Goal: Task Accomplishment & Management: Complete application form

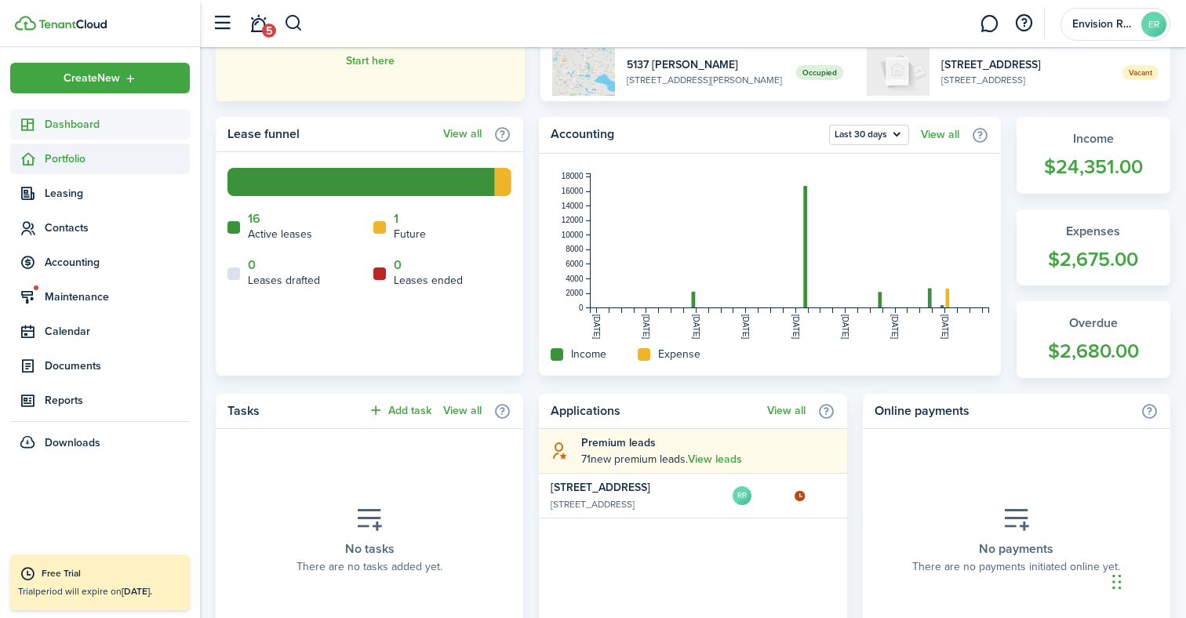
click at [64, 162] on span "Portfolio" at bounding box center [117, 159] width 145 height 16
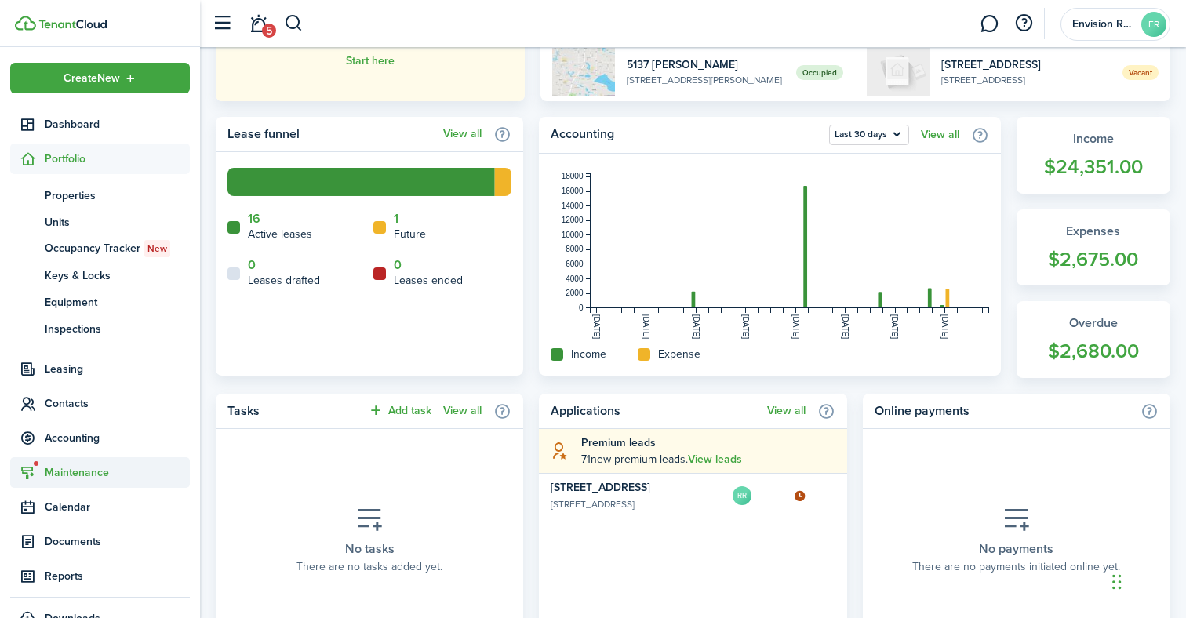
click at [78, 467] on span "Maintenance" at bounding box center [117, 472] width 145 height 16
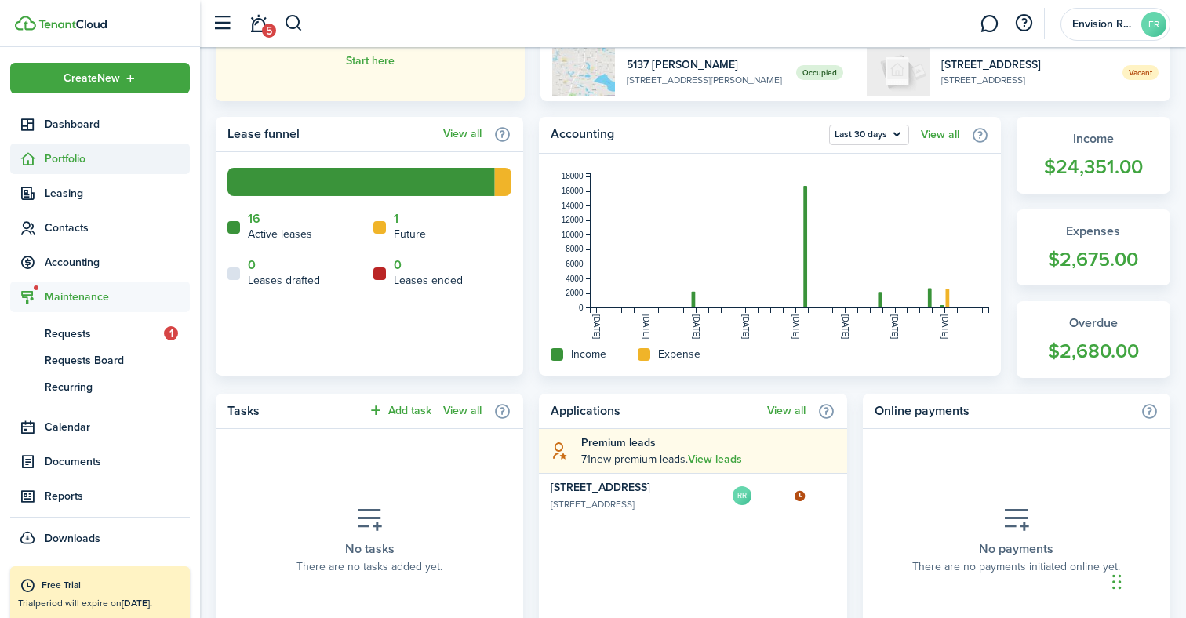
click at [58, 160] on span "Portfolio" at bounding box center [117, 159] width 145 height 16
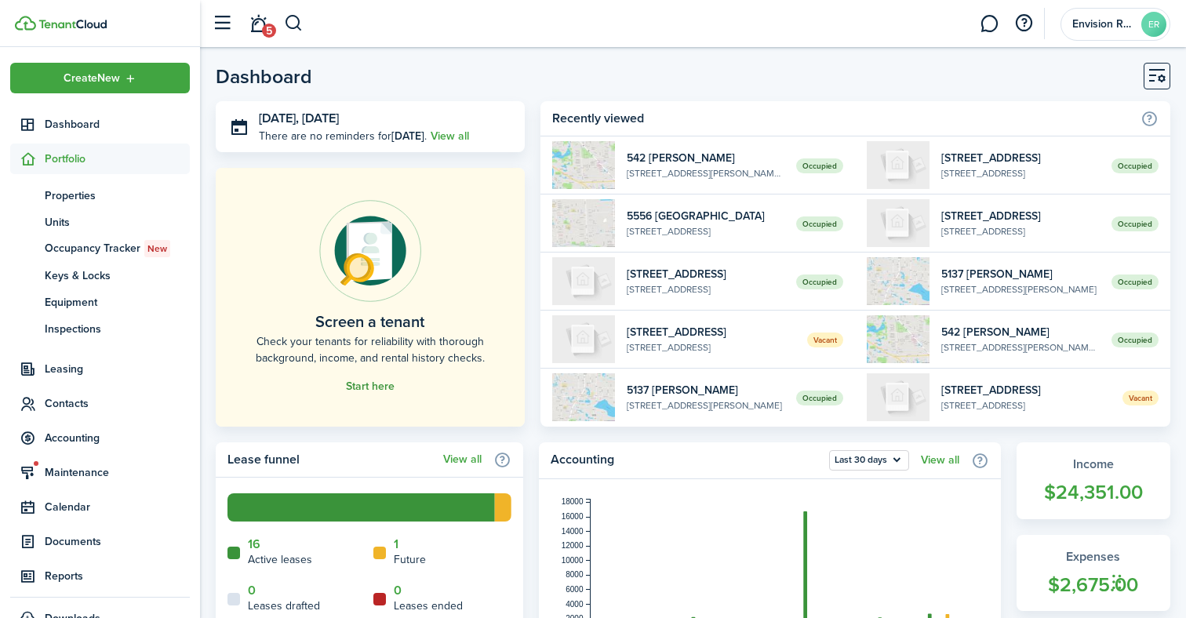
click at [363, 387] on link "Start here" at bounding box center [370, 386] width 49 height 13
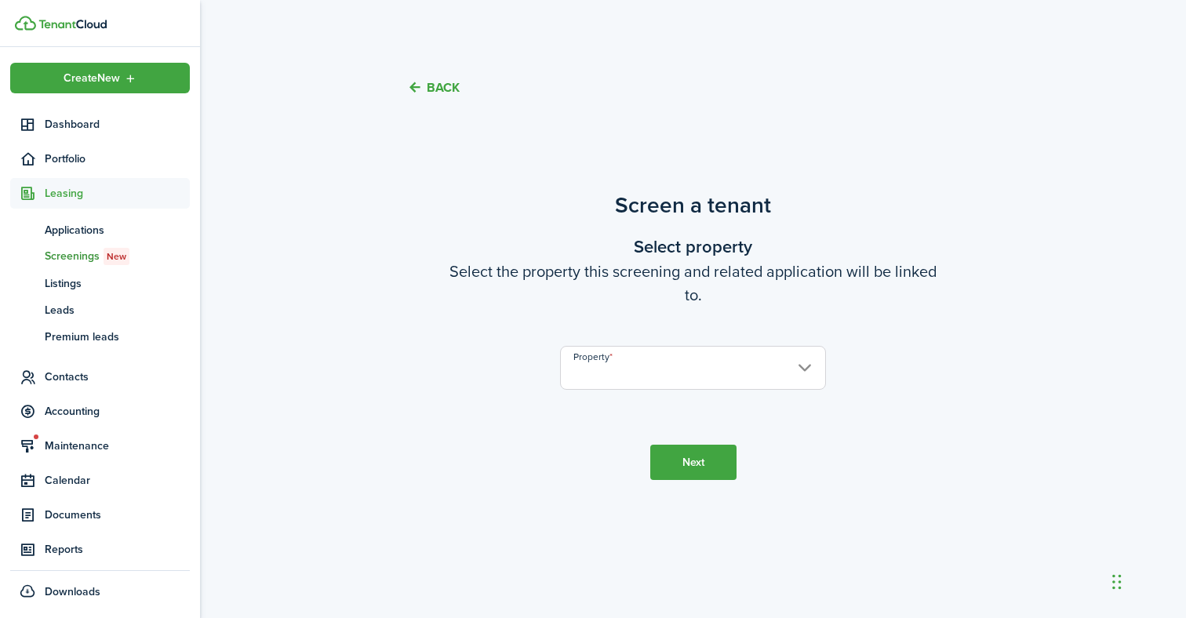
click at [442, 93] on button "Back" at bounding box center [433, 87] width 53 height 16
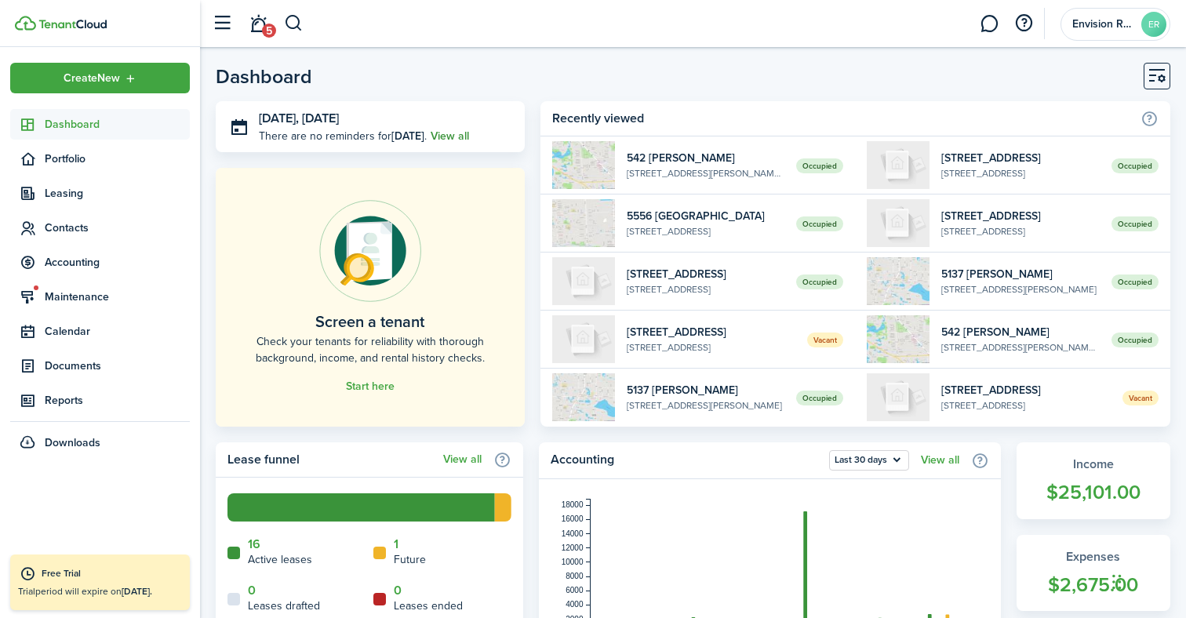
click at [449, 136] on link "View all" at bounding box center [449, 136] width 38 height 16
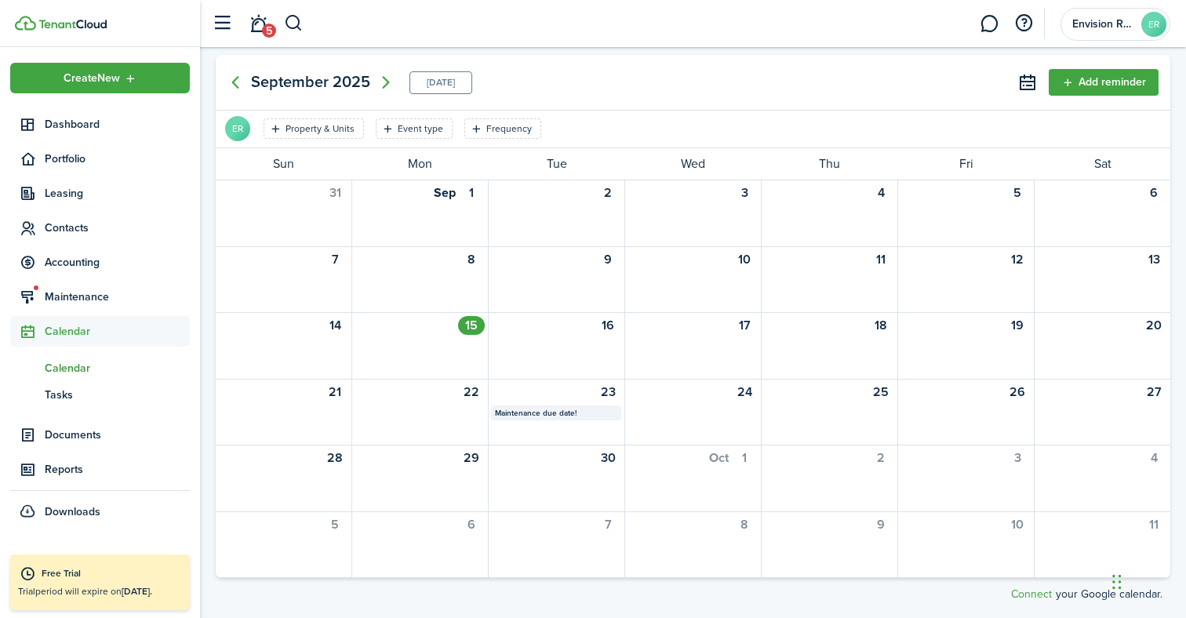
click at [1156, 24] on avatar-text "ER" at bounding box center [1153, 24] width 25 height 25
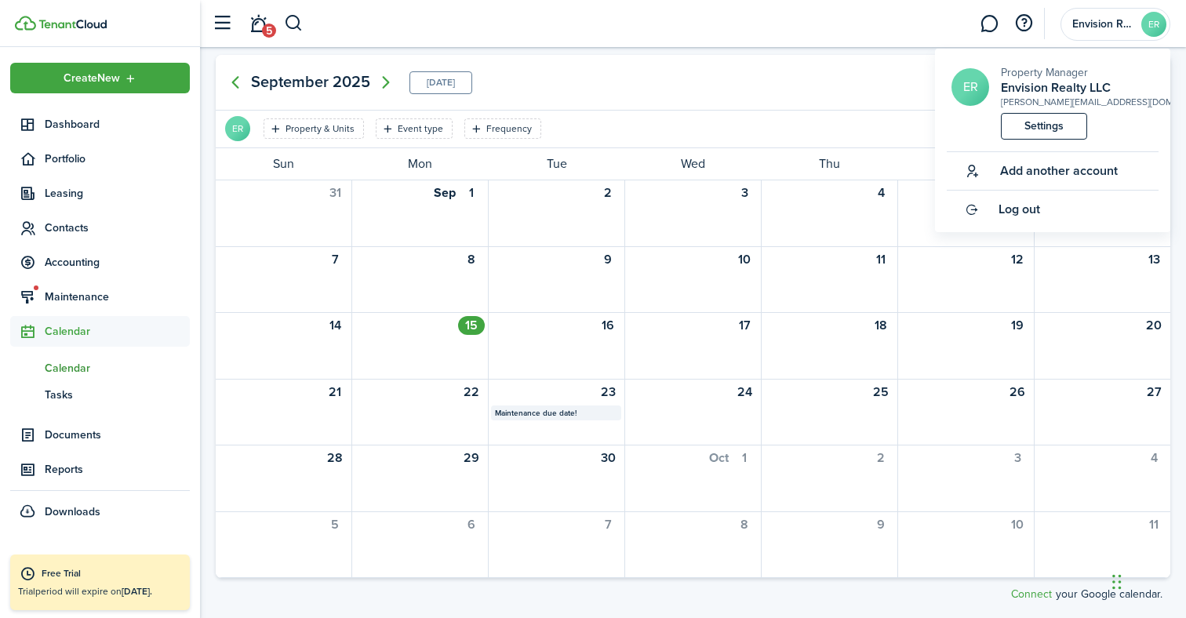
click at [608, 66] on div "[DATE] [DATE] Add reminder" at bounding box center [693, 82] width 954 height 55
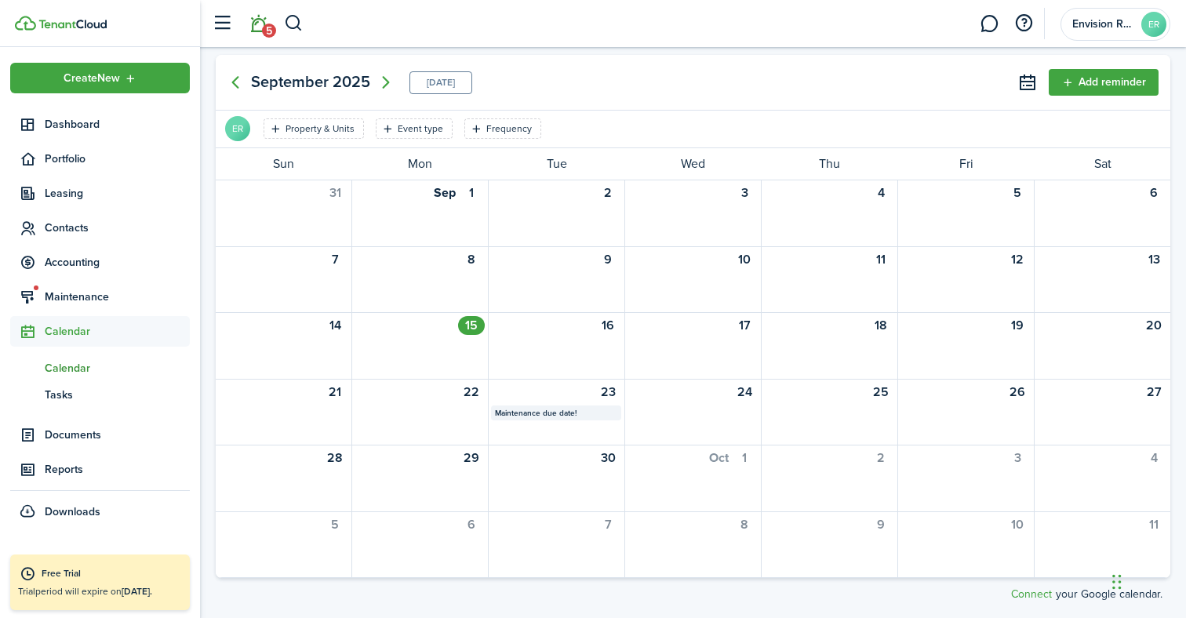
click at [258, 24] on link "5" at bounding box center [258, 24] width 30 height 40
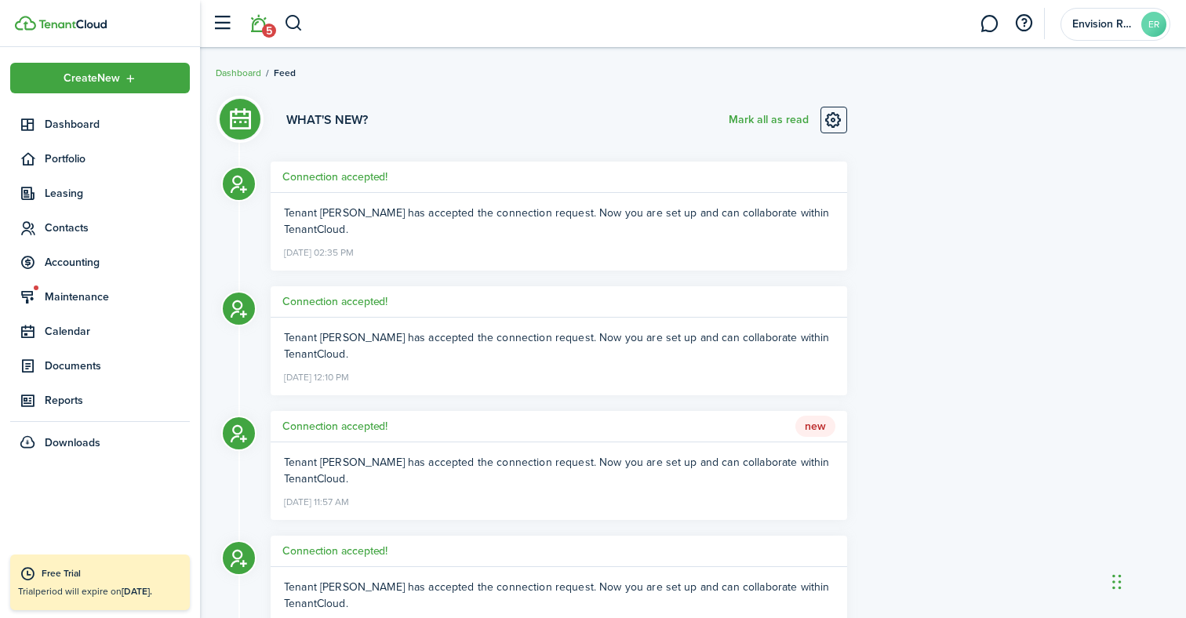
click at [343, 226] on span "Tenant [PERSON_NAME] has accepted the connection request. Now you are set up an…" at bounding box center [556, 221] width 545 height 33
click at [346, 179] on h5 "Connection accepted!" at bounding box center [334, 177] width 105 height 16
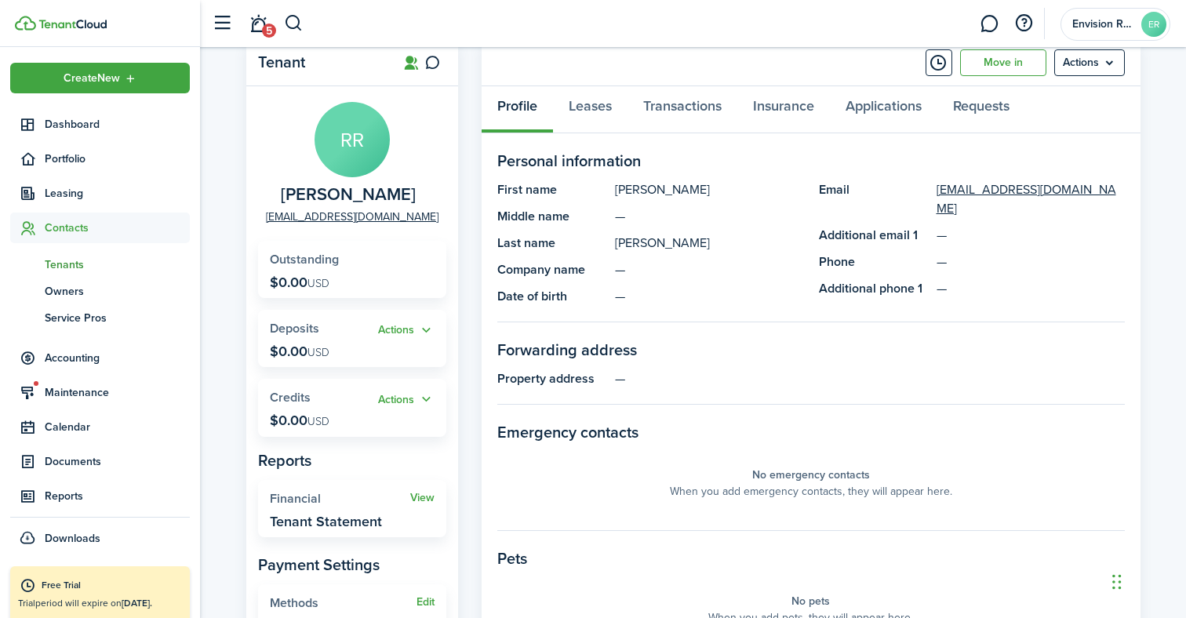
scroll to position [45, 0]
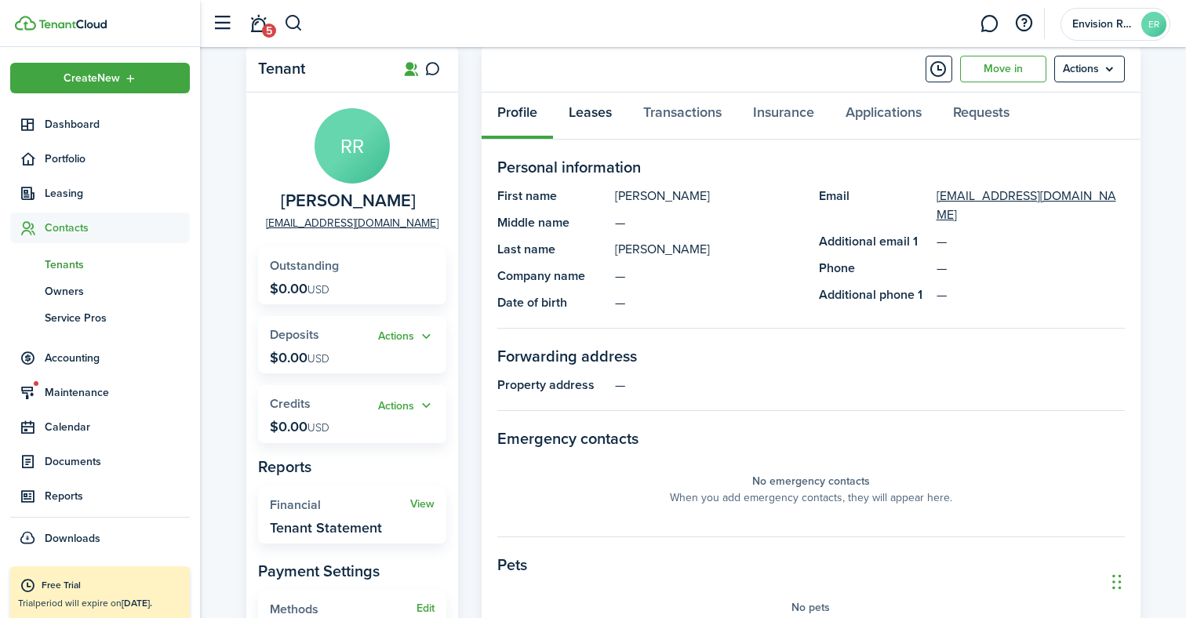
click at [583, 124] on link "Leases" at bounding box center [590, 116] width 74 height 47
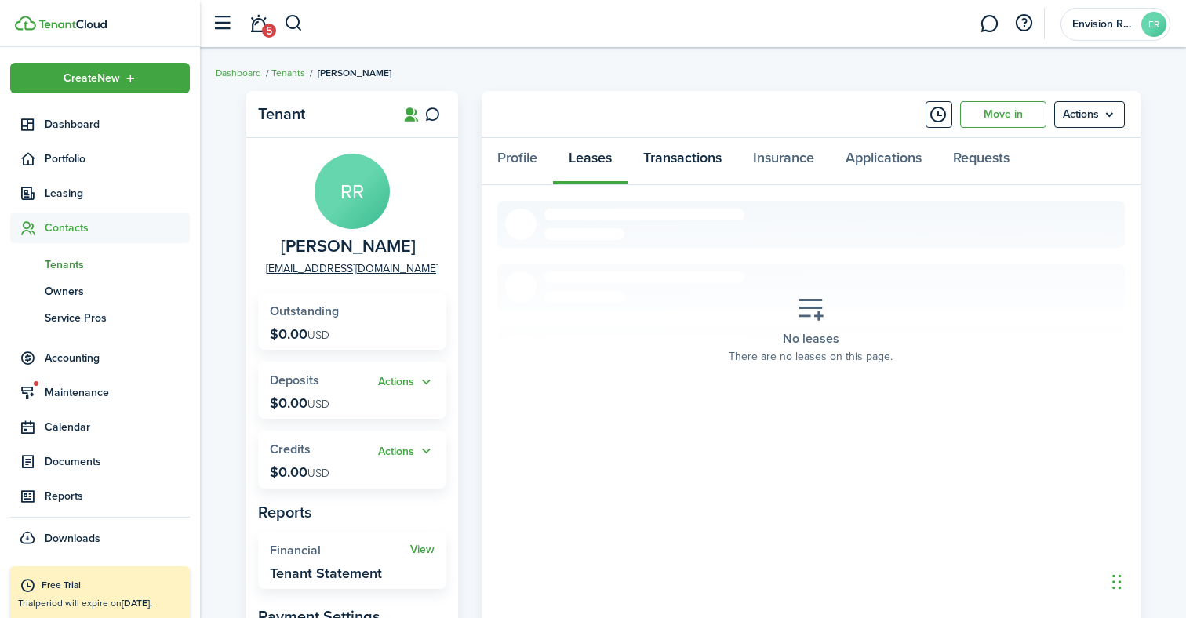
click at [674, 170] on link "Transactions" at bounding box center [682, 161] width 110 height 47
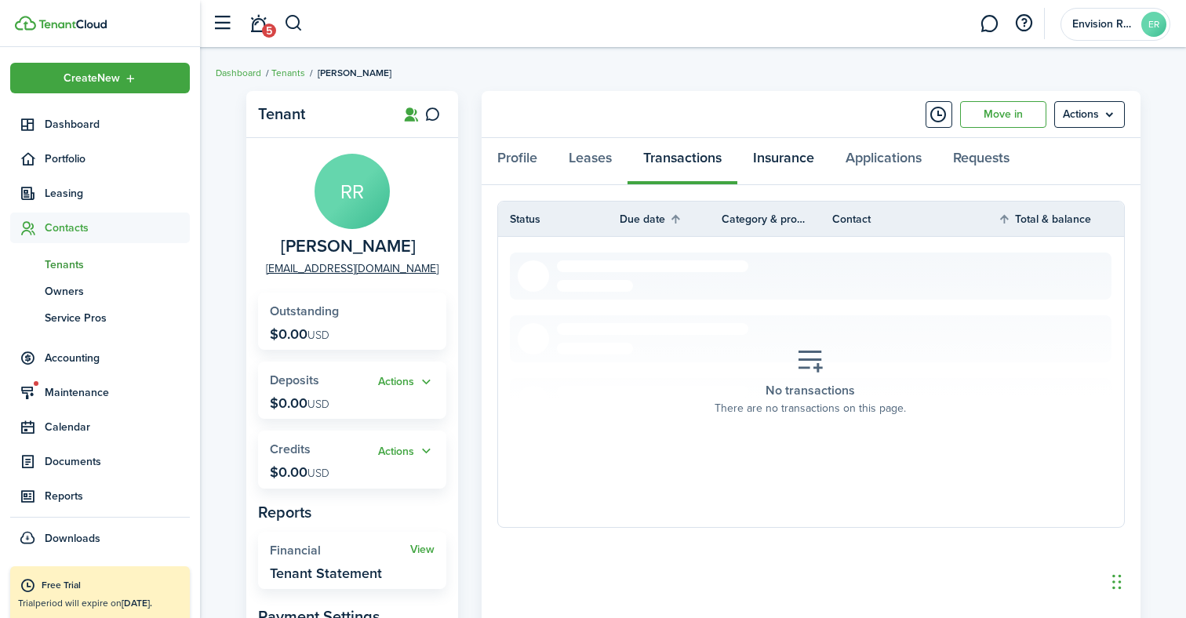
click at [822, 173] on link "Insurance" at bounding box center [783, 161] width 93 height 47
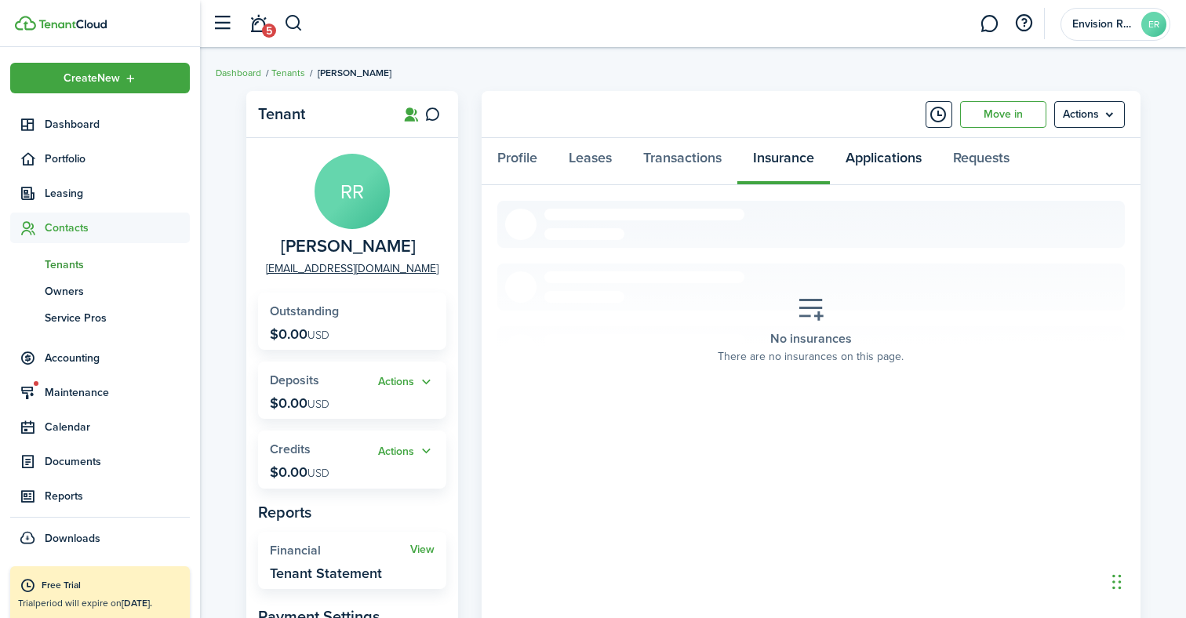
click at [861, 163] on link "Applications" at bounding box center [883, 161] width 107 height 47
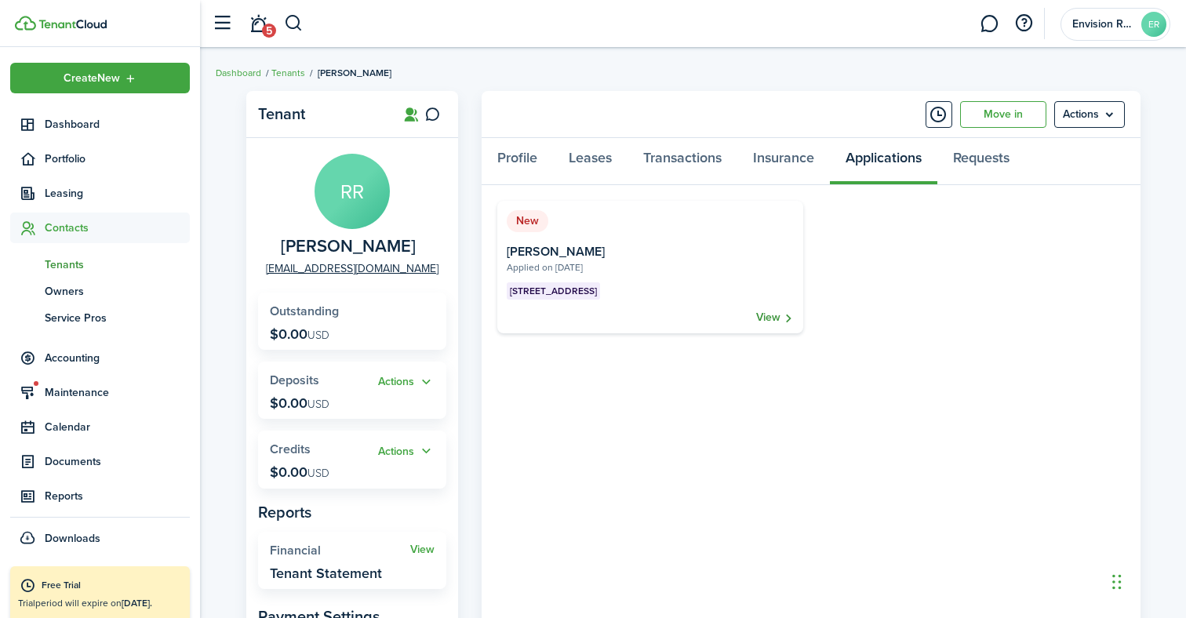
click at [772, 318] on link "View" at bounding box center [775, 318] width 38 height 16
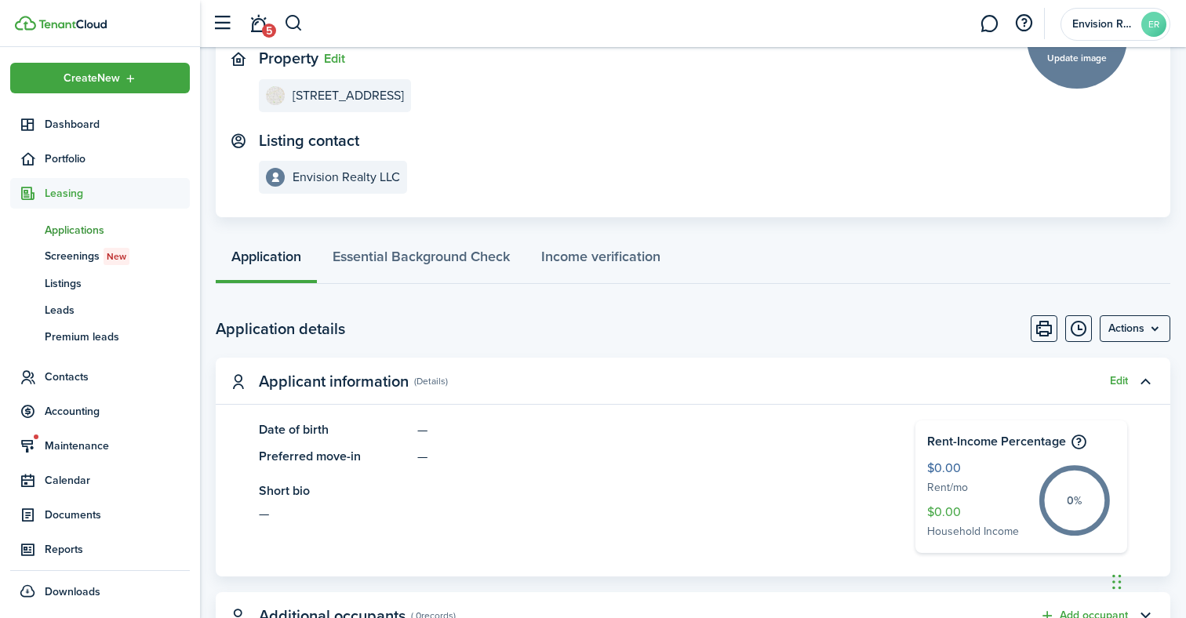
scroll to position [103, 0]
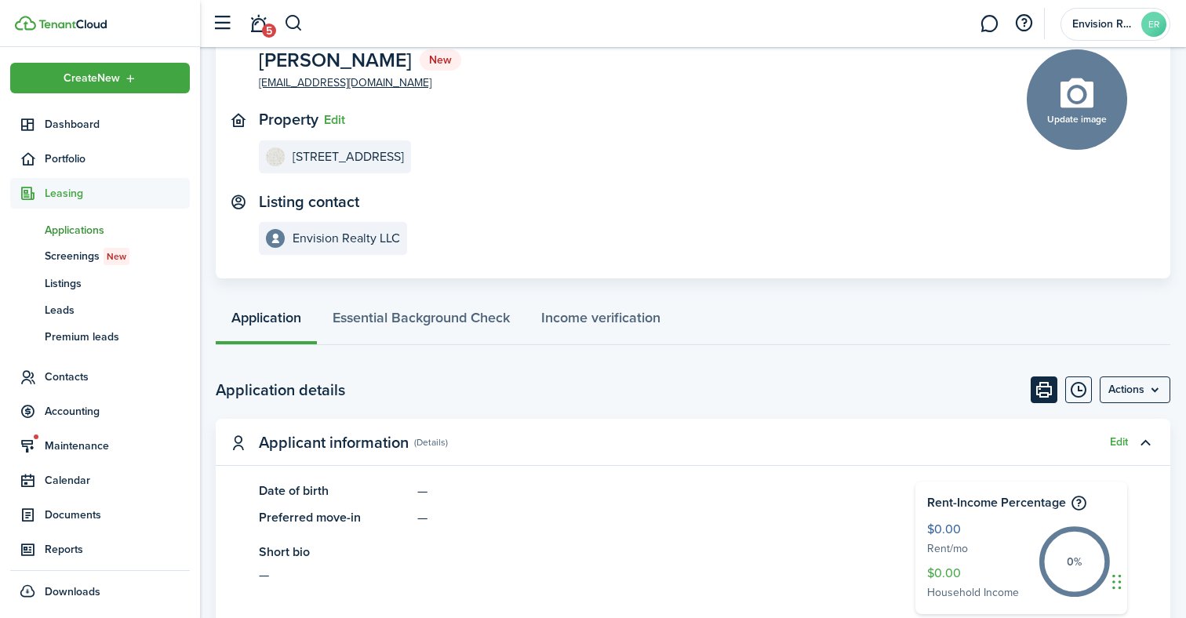
click at [1048, 393] on button "Print" at bounding box center [1043, 389] width 27 height 27
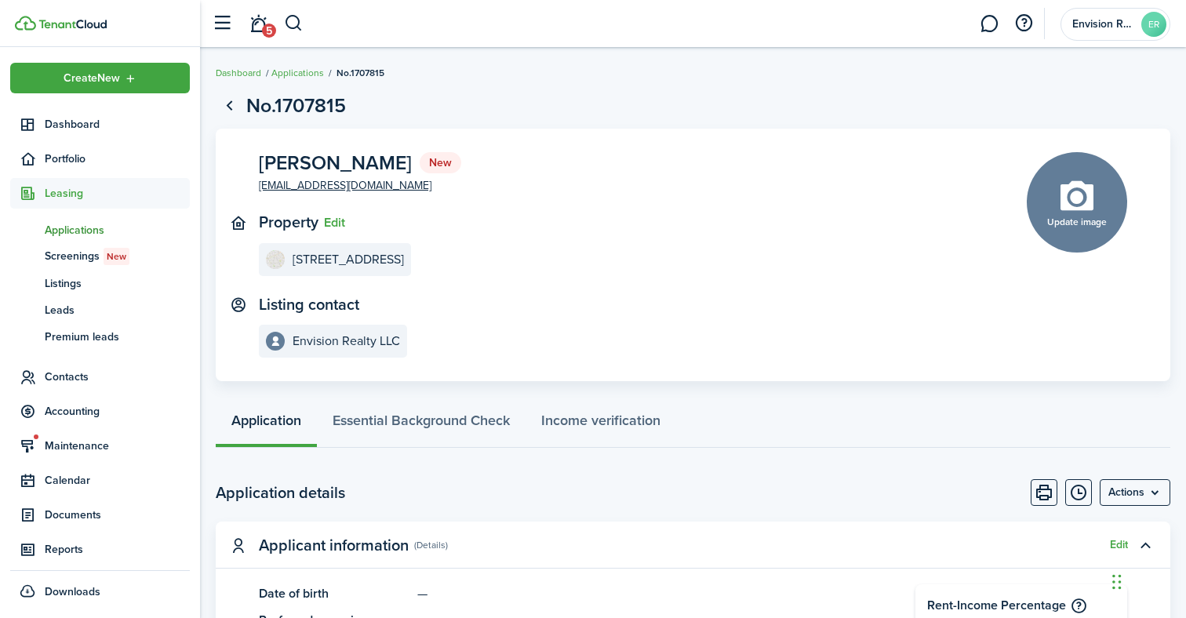
scroll to position [0, 0]
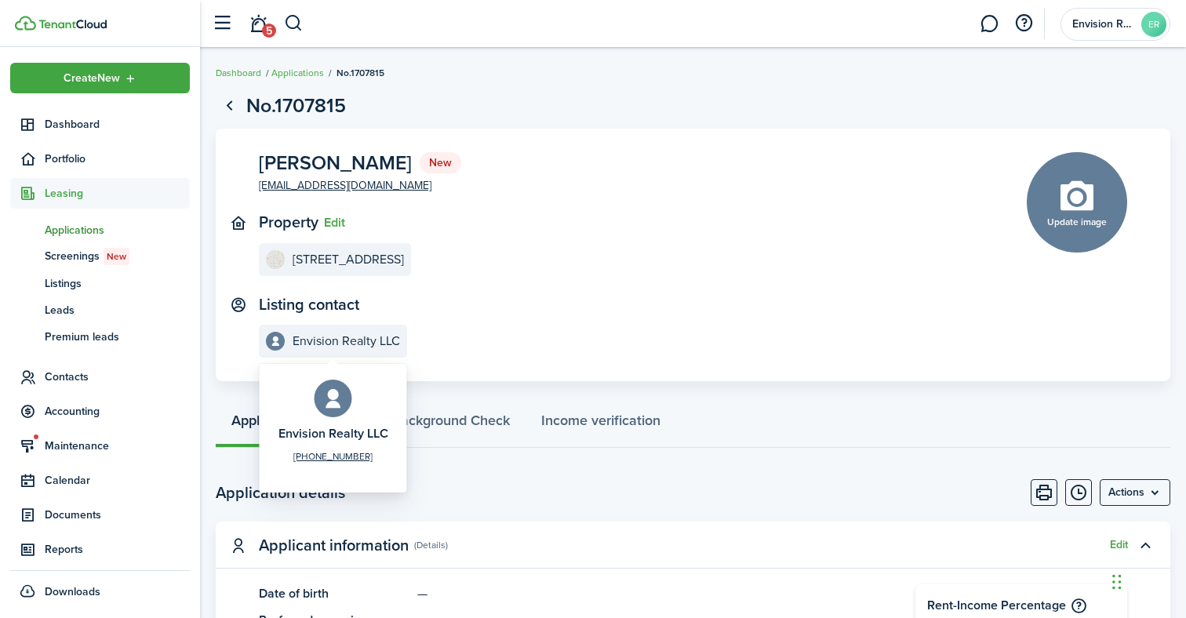
click at [382, 409] on div "Envision Realty LLC [PHONE_NUMBER]" at bounding box center [333, 428] width 133 height 121
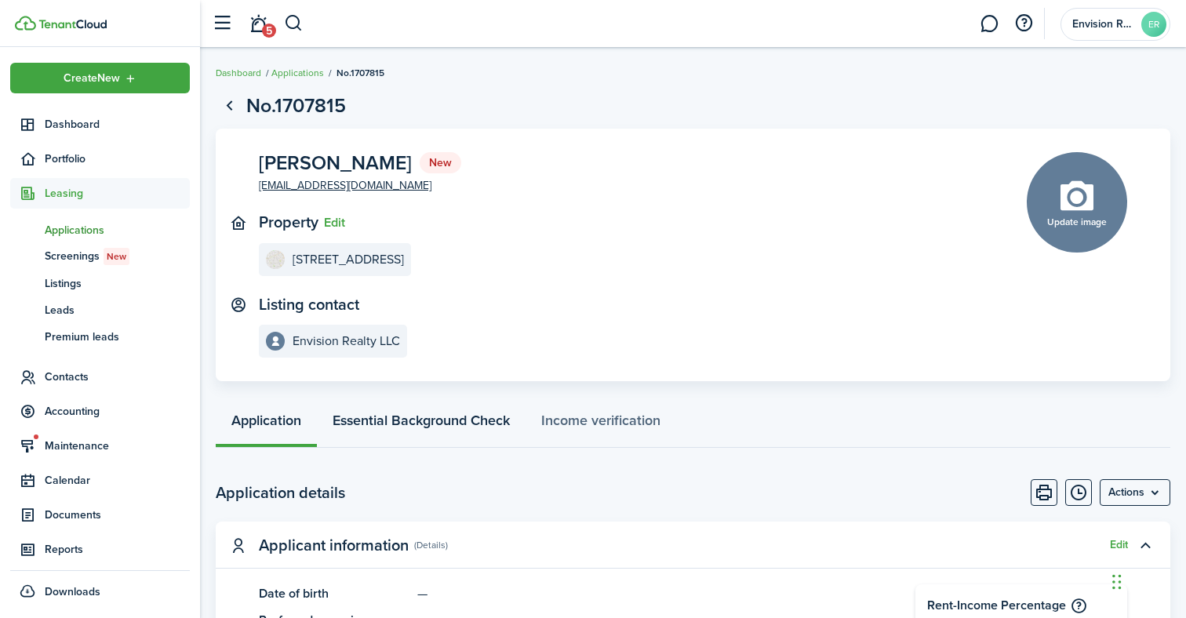
click at [492, 427] on link "Essential Background Check" at bounding box center [421, 424] width 209 height 47
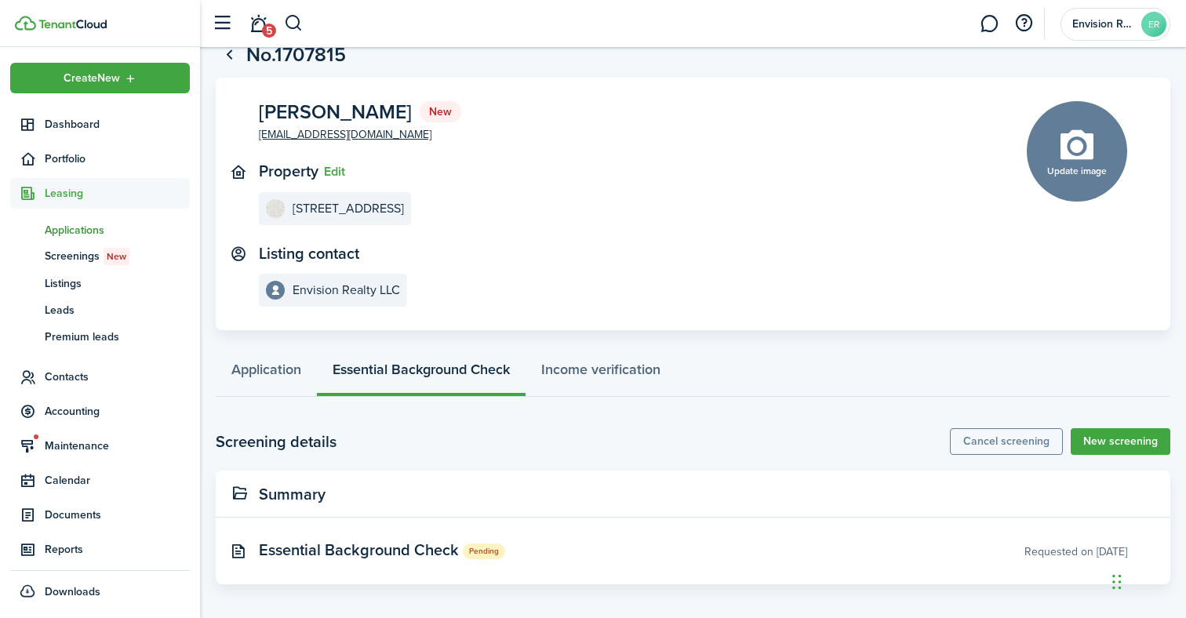
scroll to position [50, 0]
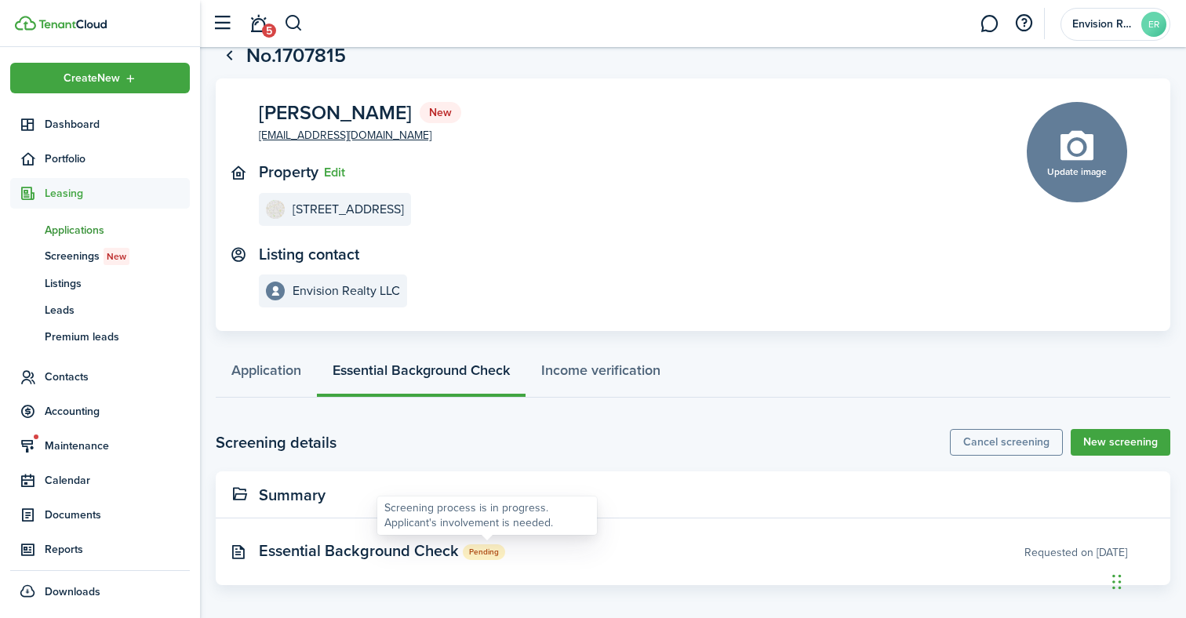
click at [485, 552] on status "Pending" at bounding box center [484, 551] width 42 height 15
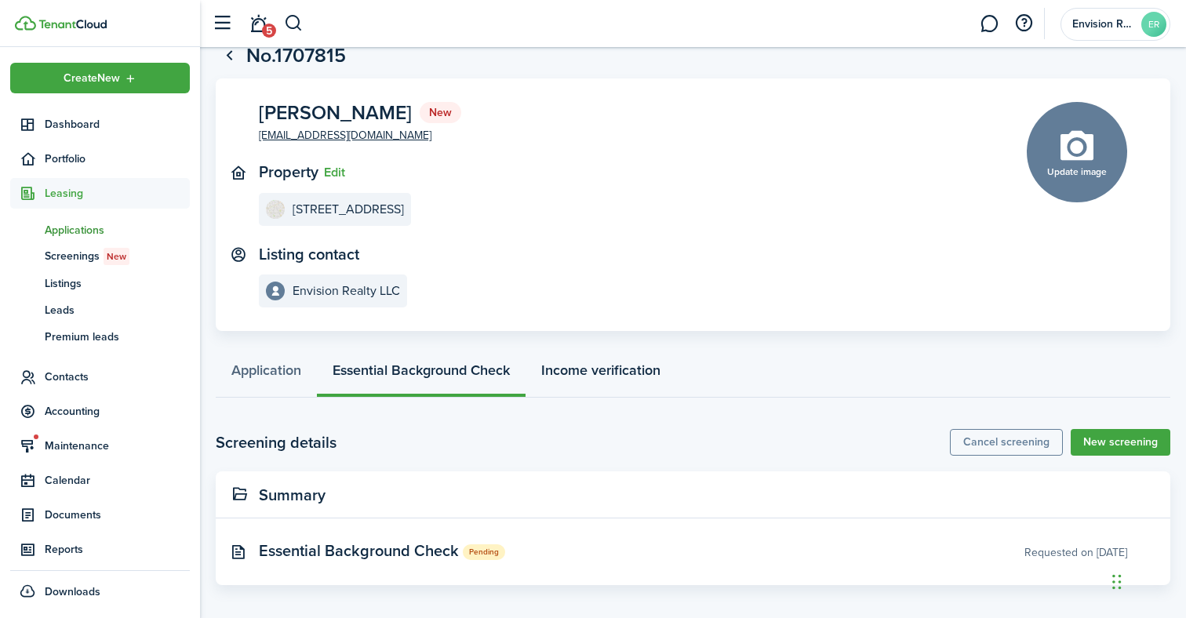
click at [617, 367] on link "Income verification" at bounding box center [600, 373] width 151 height 47
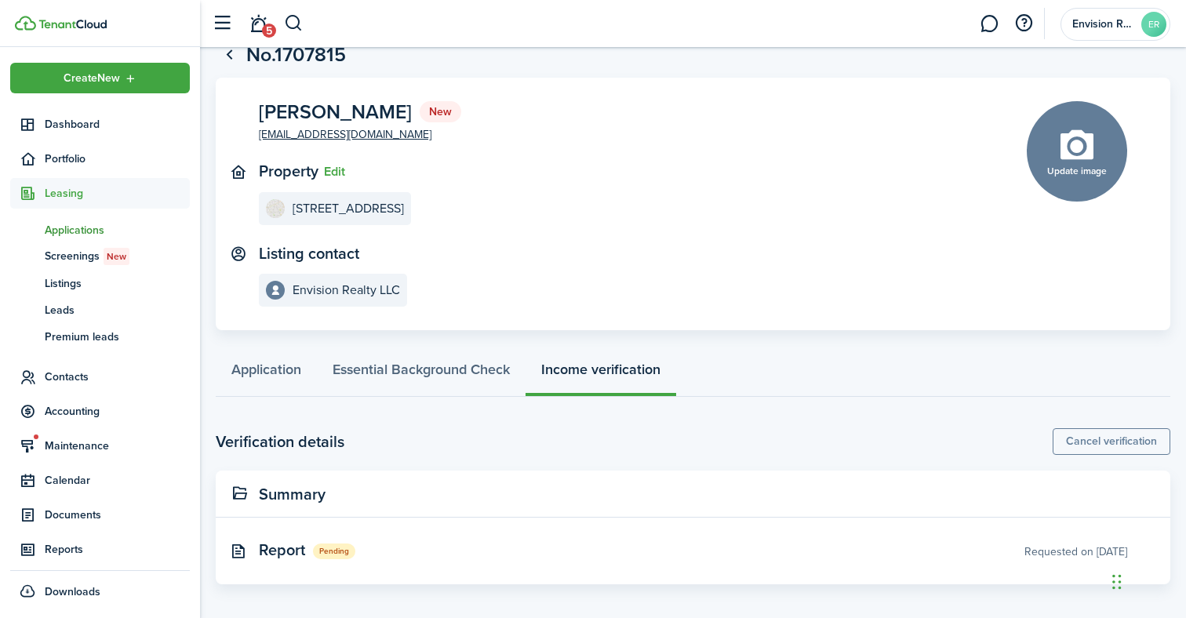
scroll to position [50, 0]
click at [334, 546] on status "Pending" at bounding box center [334, 551] width 42 height 15
click at [107, 127] on span "Dashboard" at bounding box center [117, 124] width 145 height 16
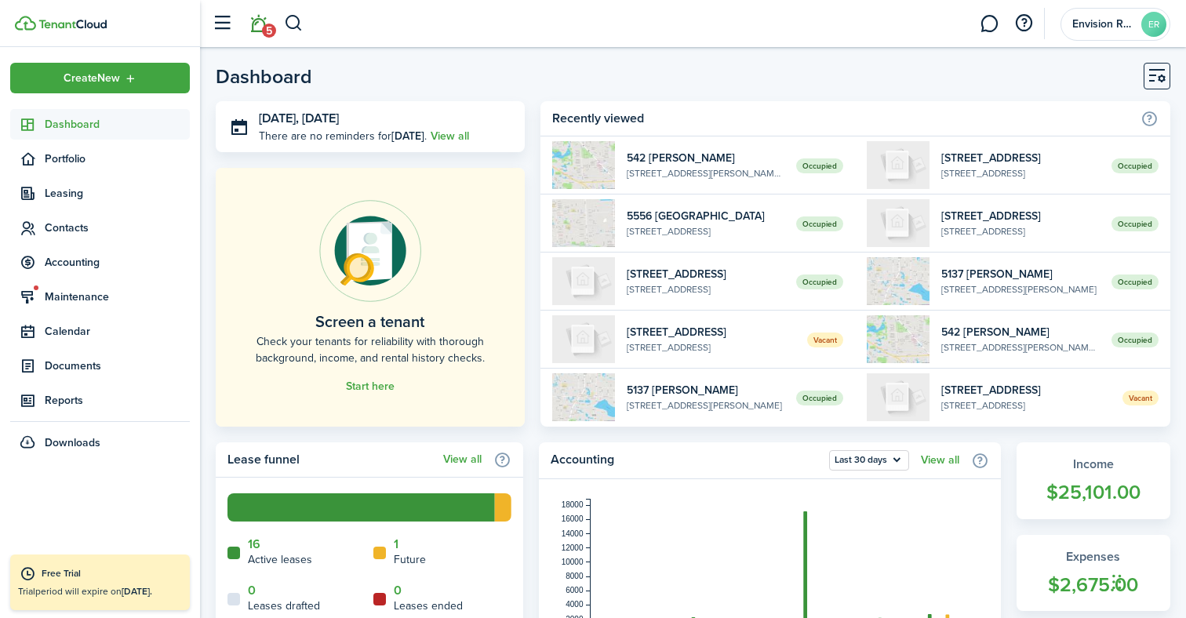
click at [260, 29] on link "5" at bounding box center [258, 24] width 30 height 40
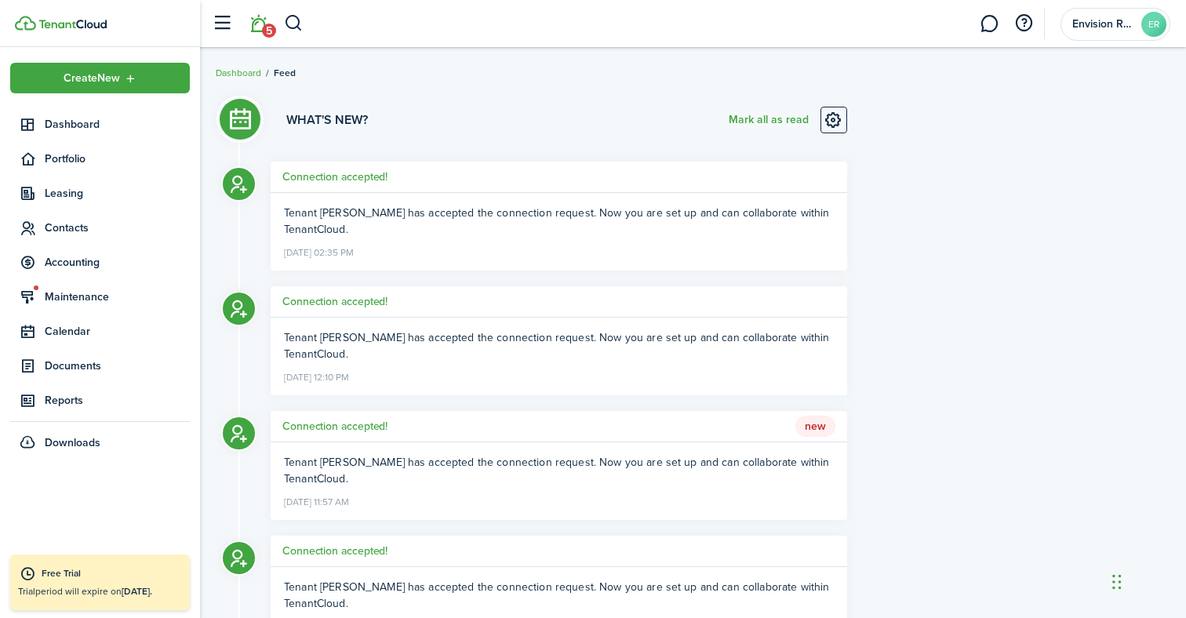
click at [335, 228] on span "Tenant [PERSON_NAME] has accepted the connection request. Now you are set up an…" at bounding box center [556, 221] width 545 height 33
click at [363, 175] on h5 "Connection accepted!" at bounding box center [334, 177] width 105 height 16
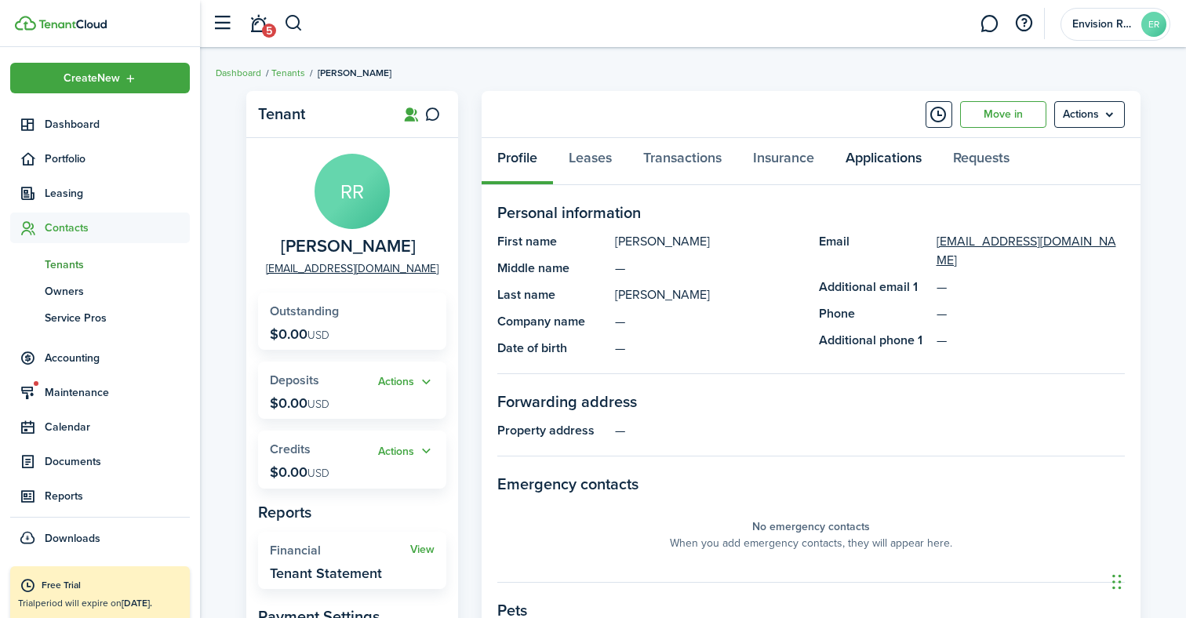
click at [905, 165] on link "Applications" at bounding box center [883, 161] width 107 height 47
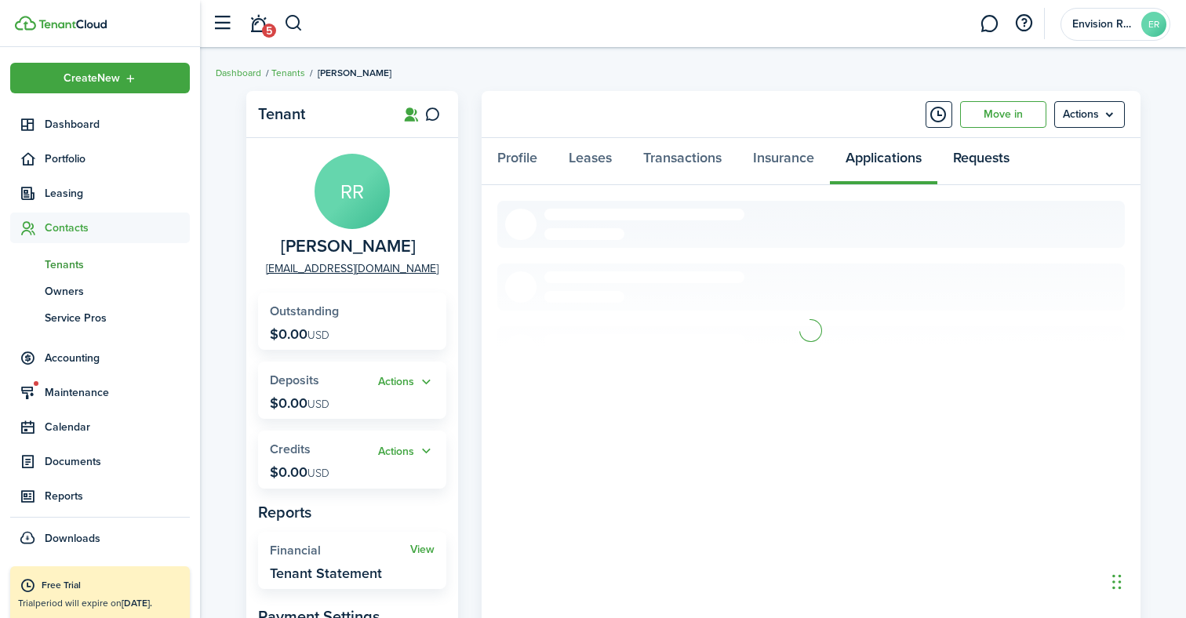
click at [965, 164] on link "Requests" at bounding box center [981, 161] width 88 height 47
click at [880, 162] on link "Applications" at bounding box center [883, 161] width 107 height 47
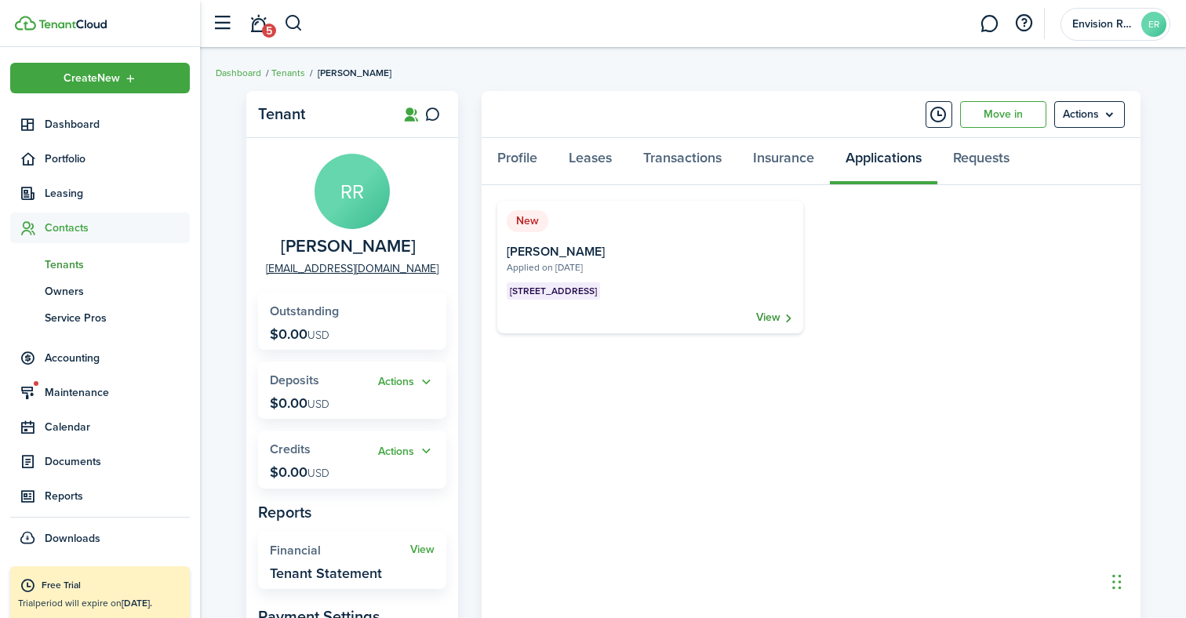
click at [770, 321] on link "View" at bounding box center [775, 318] width 38 height 16
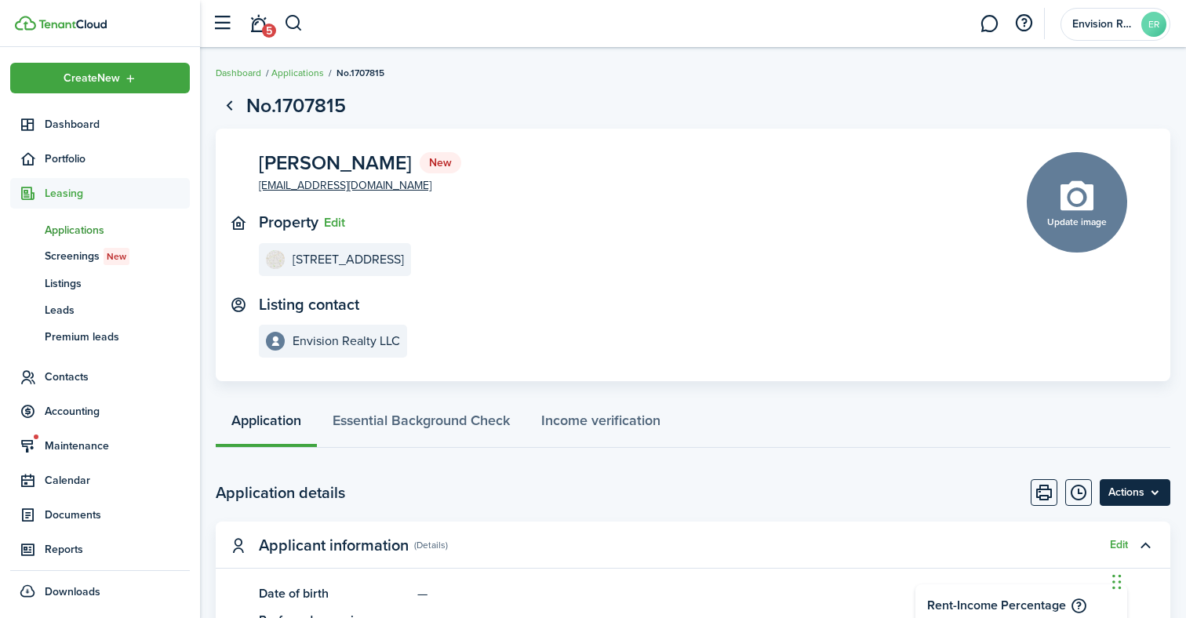
click at [1128, 492] on menu-btn "Actions" at bounding box center [1134, 492] width 71 height 27
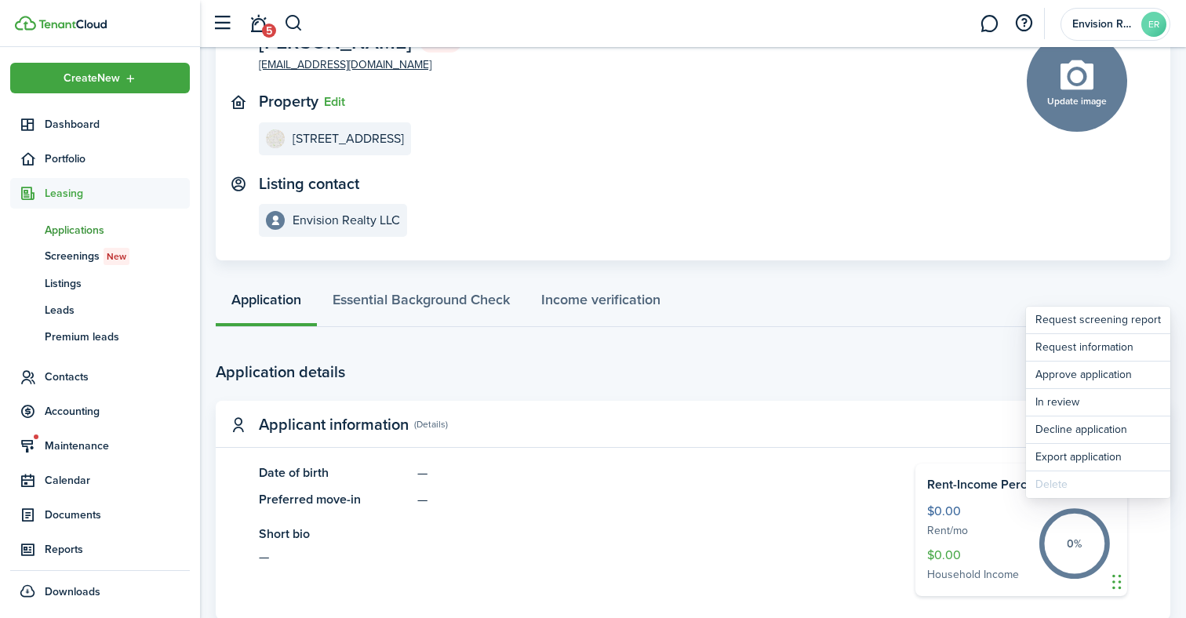
scroll to position [122, 0]
click at [1115, 318] on link "Request screening report" at bounding box center [1098, 314] width 144 height 27
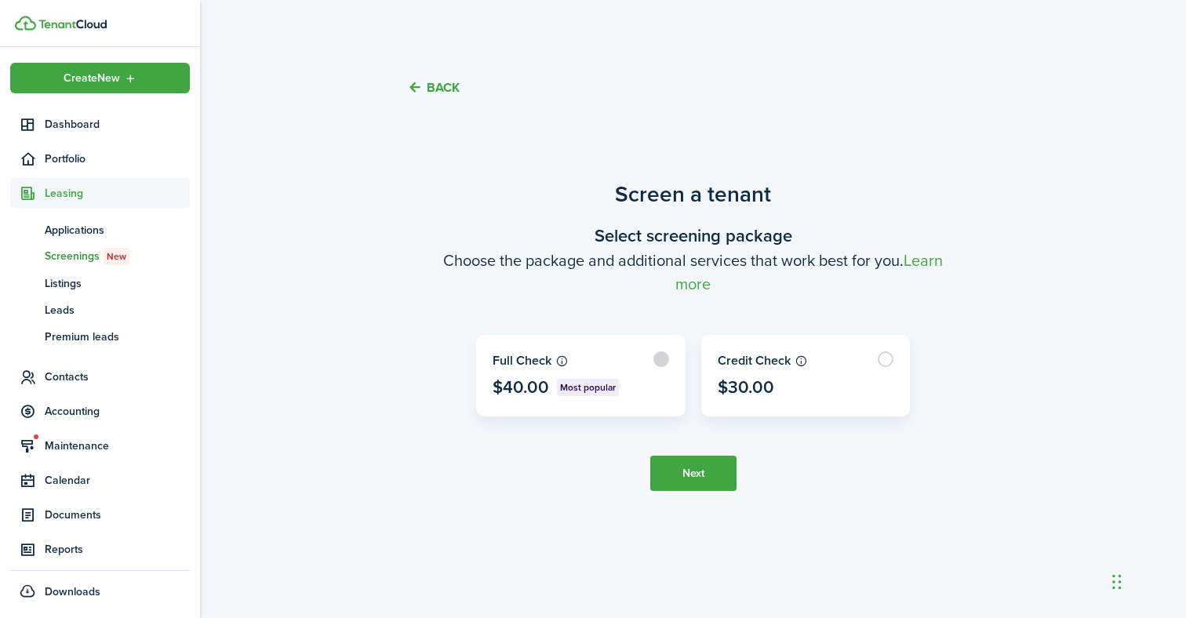
click at [653, 379] on label at bounding box center [581, 376] width 208 height 80
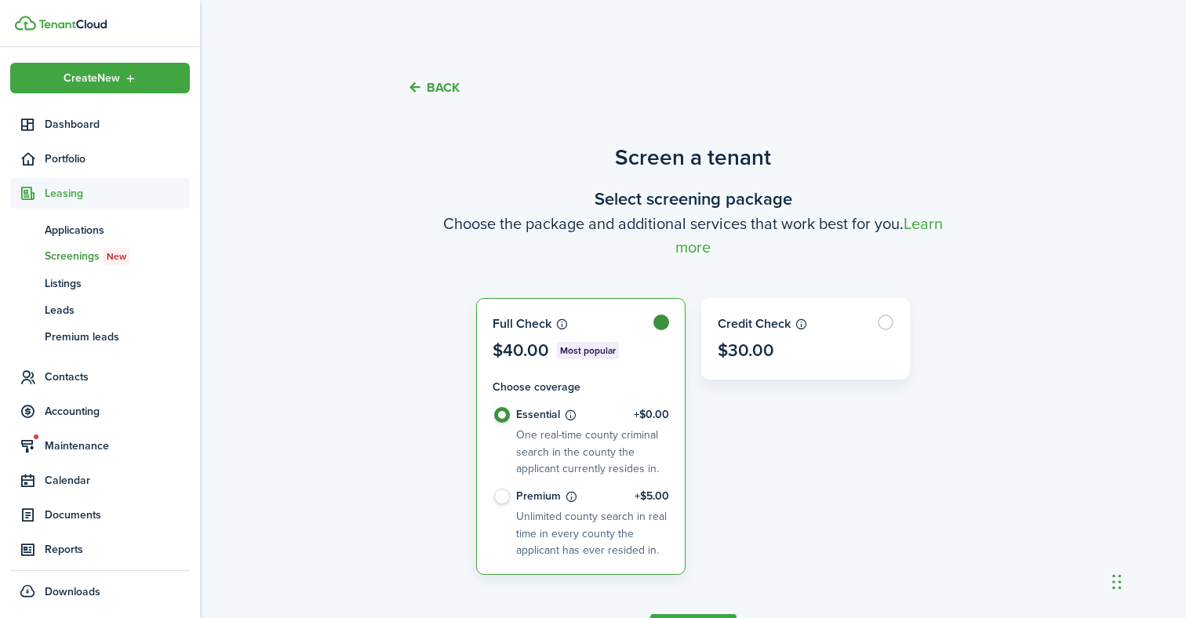
radio input "true"
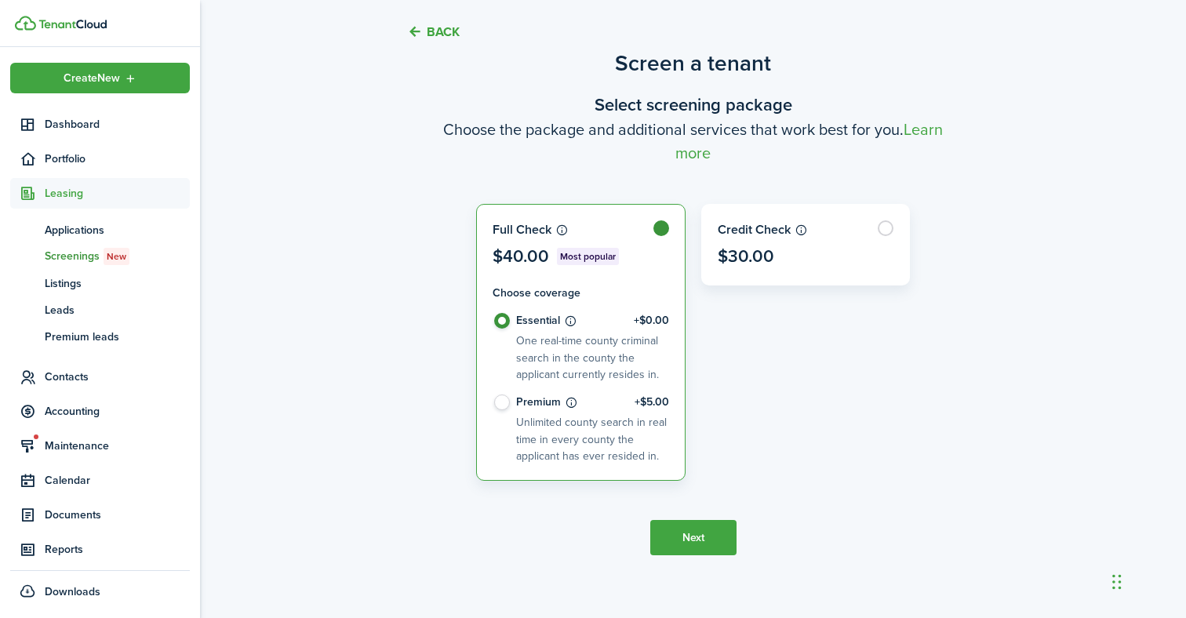
click at [680, 535] on button "Next" at bounding box center [693, 537] width 86 height 35
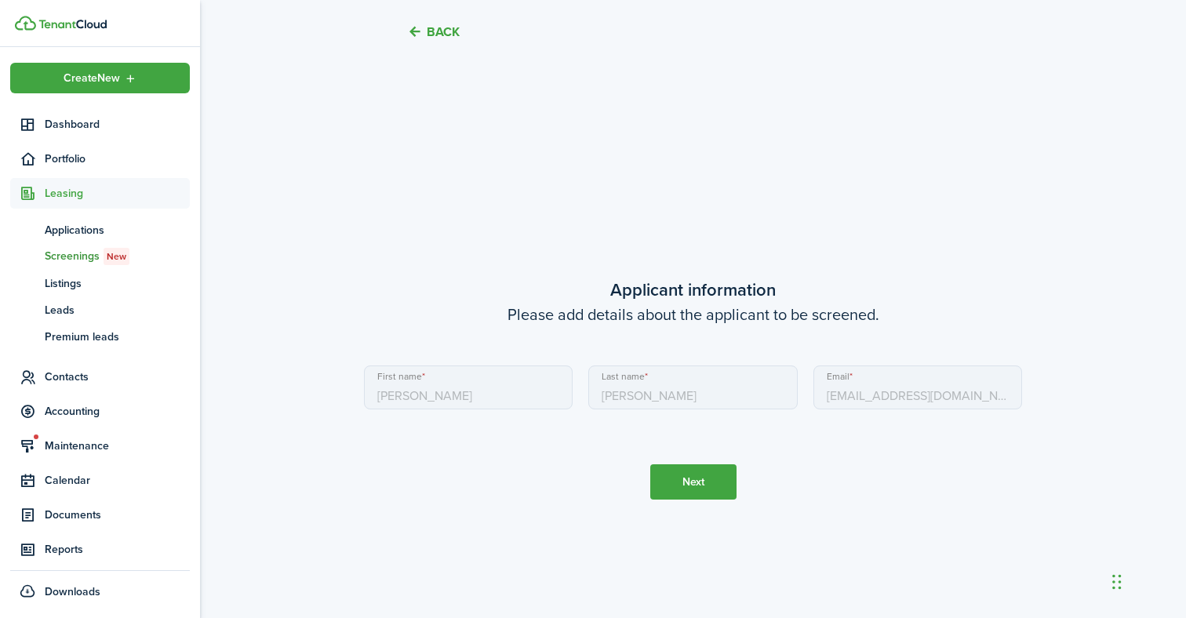
scroll to position [617, 0]
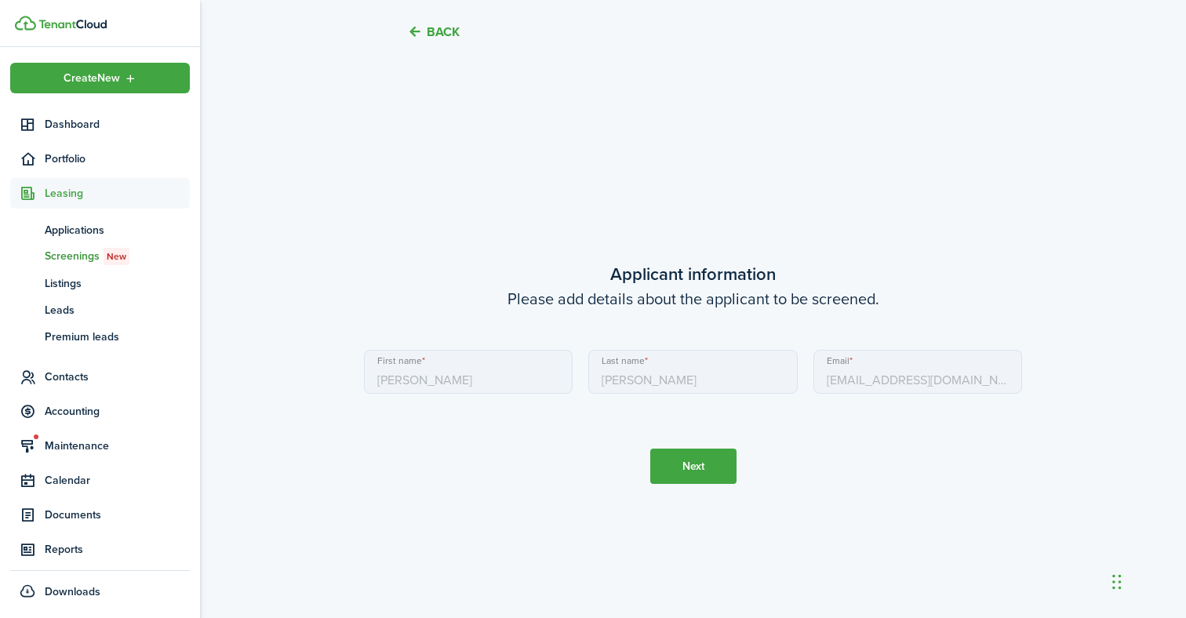
click at [698, 466] on button "Next" at bounding box center [693, 465] width 86 height 35
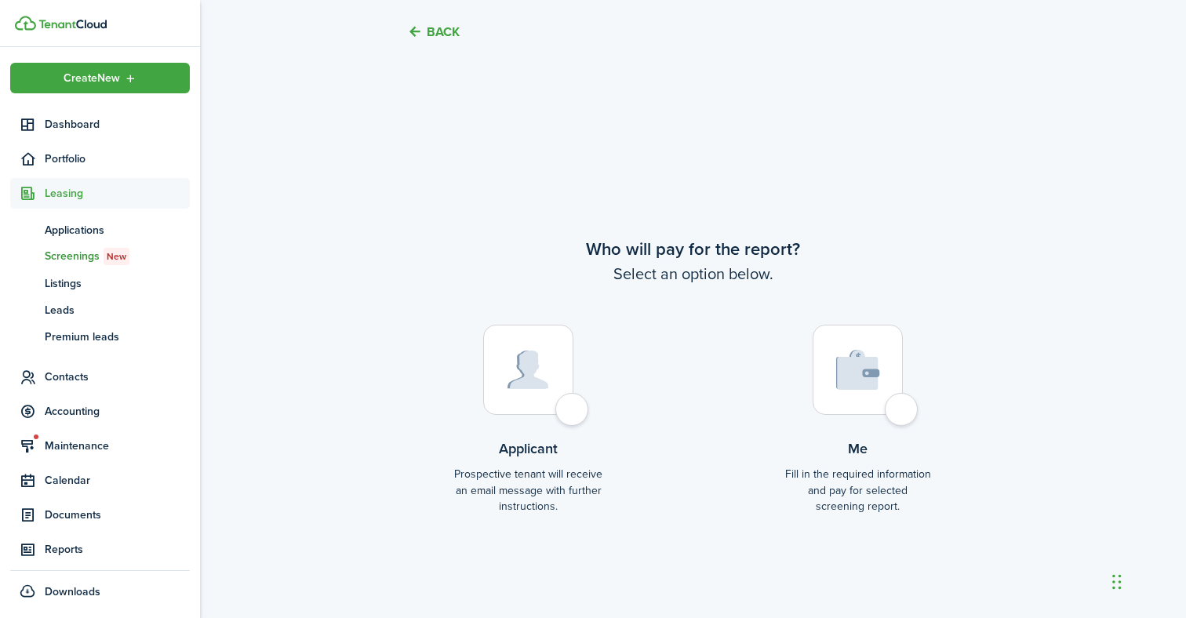
scroll to position [1235, 0]
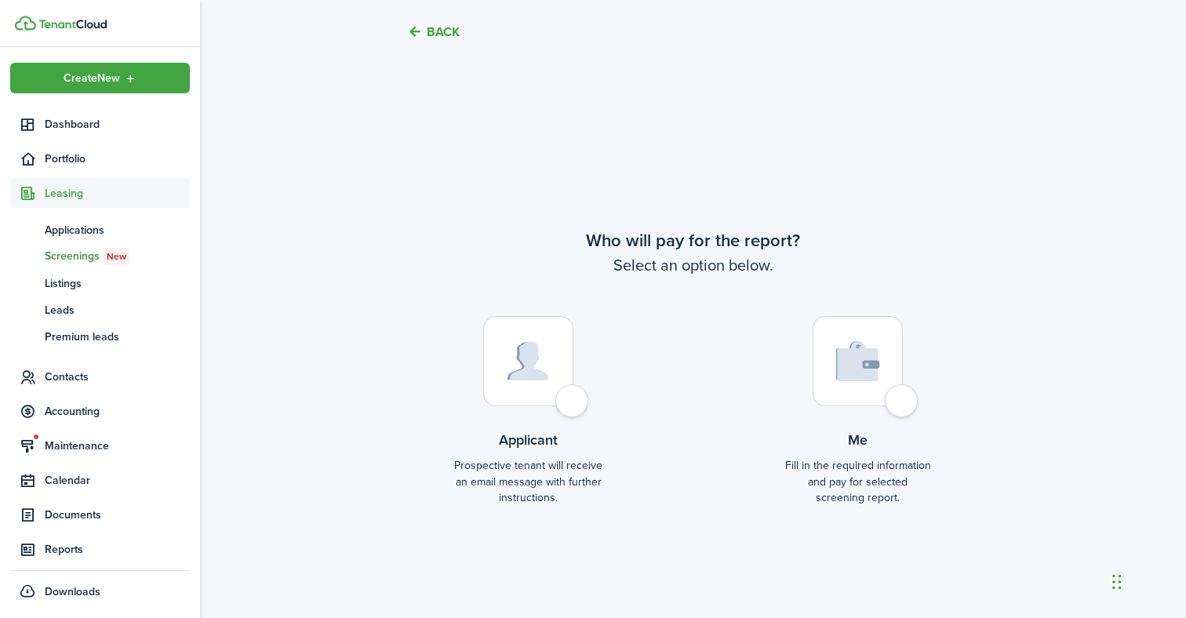
click at [565, 401] on div at bounding box center [528, 361] width 90 height 90
radio input "true"
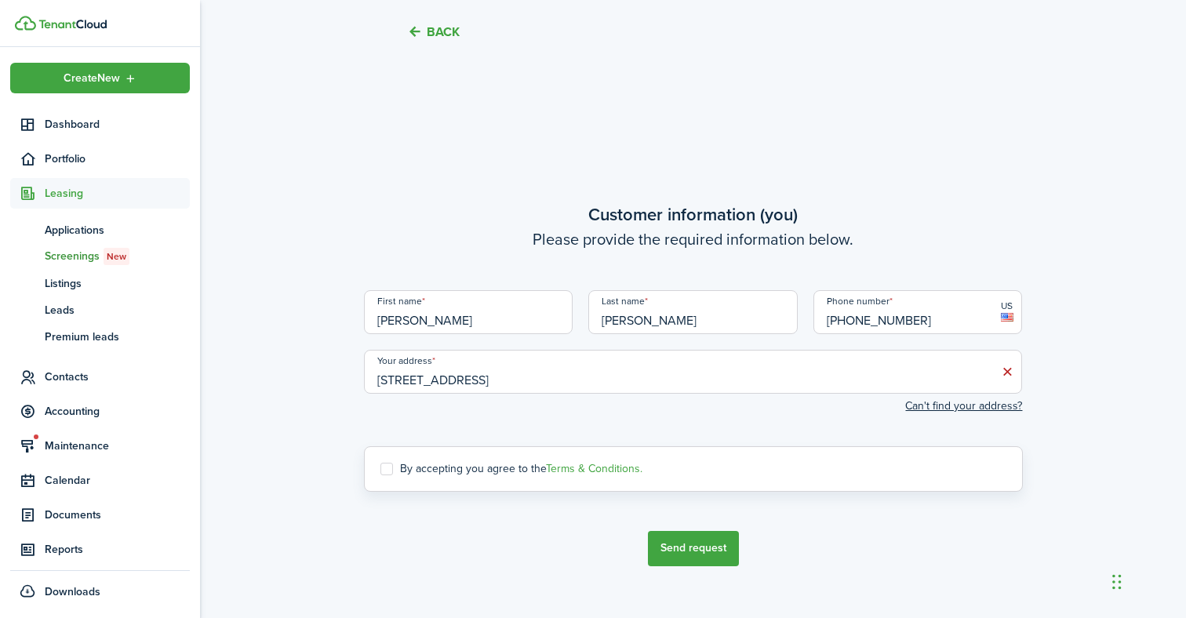
scroll to position [1853, 0]
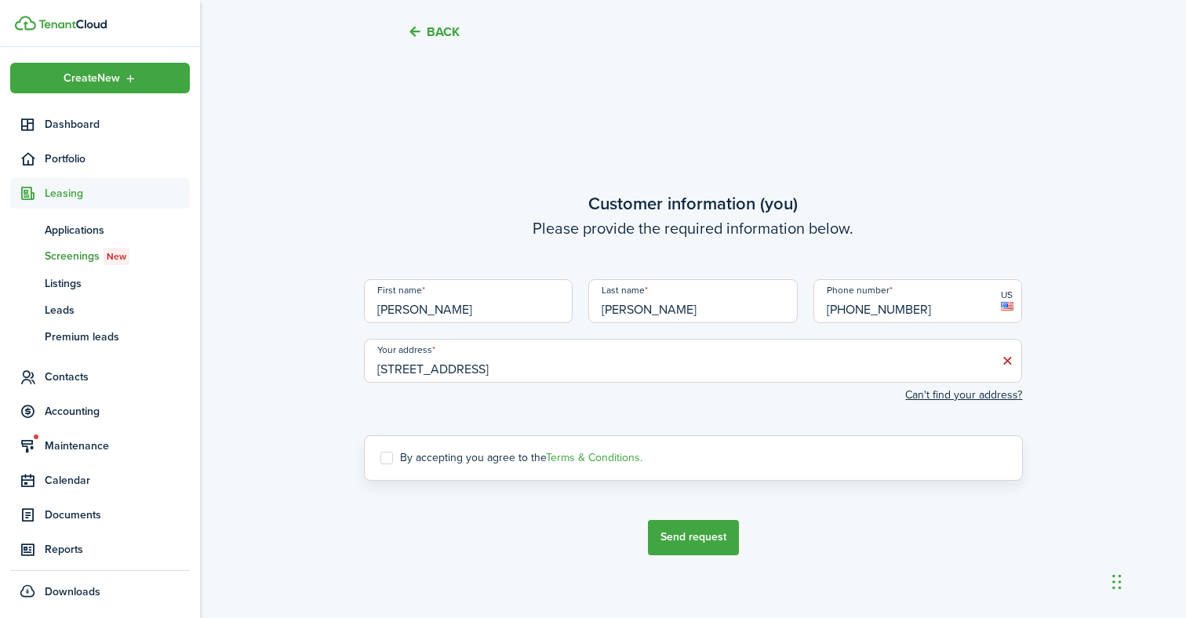
click at [464, 458] on label "By accepting you agree to the Terms & Conditions." at bounding box center [511, 458] width 262 height 13
click at [380, 458] on input "By accepting you agree to the Terms & Conditions." at bounding box center [379, 457] width 1 height 1
checkbox input "true"
click at [717, 535] on button "Send request" at bounding box center [693, 537] width 91 height 35
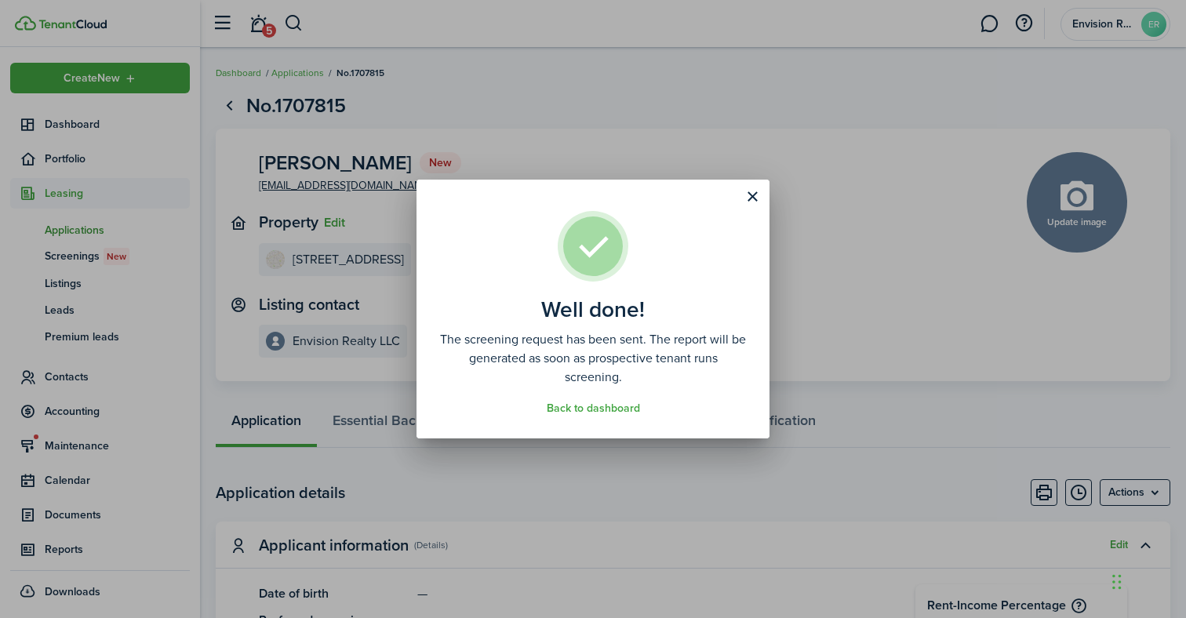
click at [549, 94] on div "Well done! The screening request has been sent. The report will be generated as…" at bounding box center [593, 309] width 1186 height 618
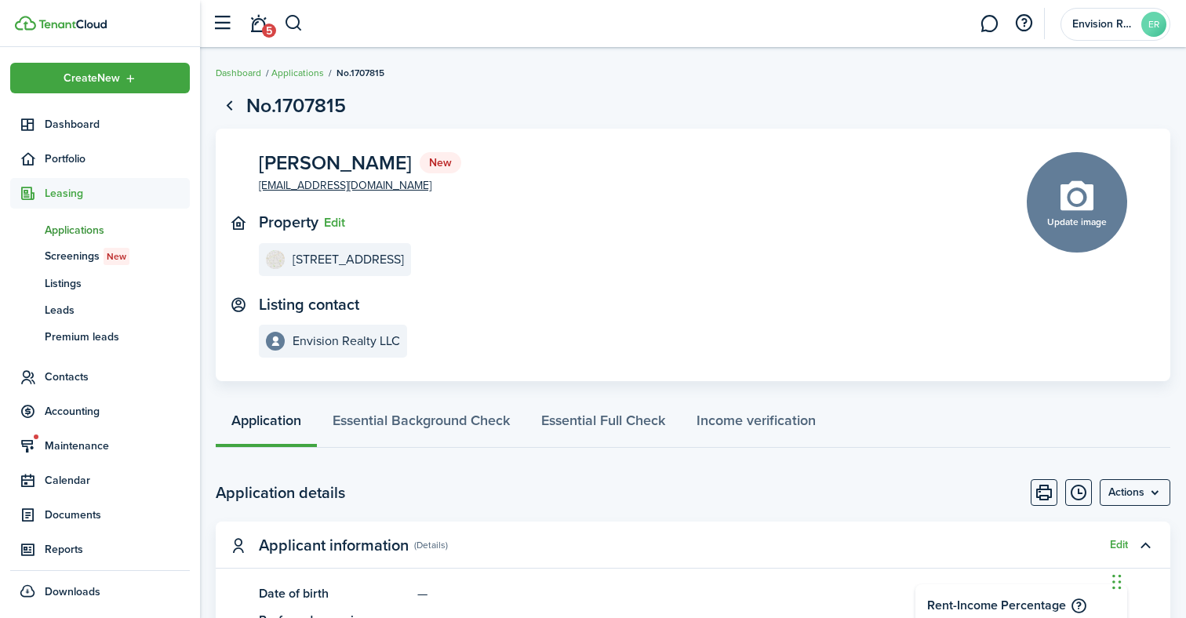
click at [701, 10] on header-wrapper "5 Envision Realty LLC ER" at bounding box center [687, 23] width 966 height 47
